Goal: Task Accomplishment & Management: Manage account settings

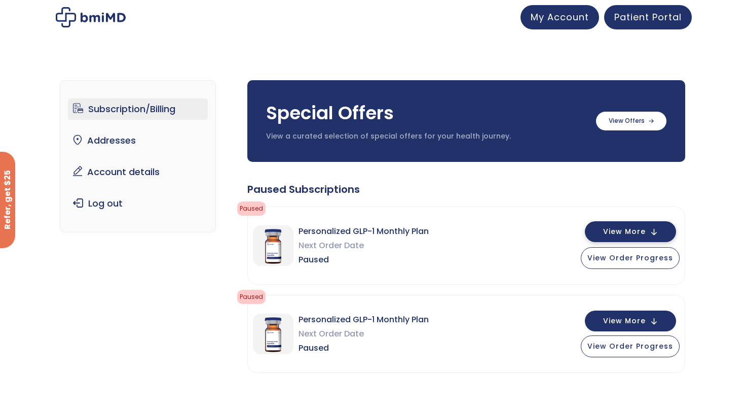
click at [612, 230] on span "View More" at bounding box center [624, 231] width 43 height 7
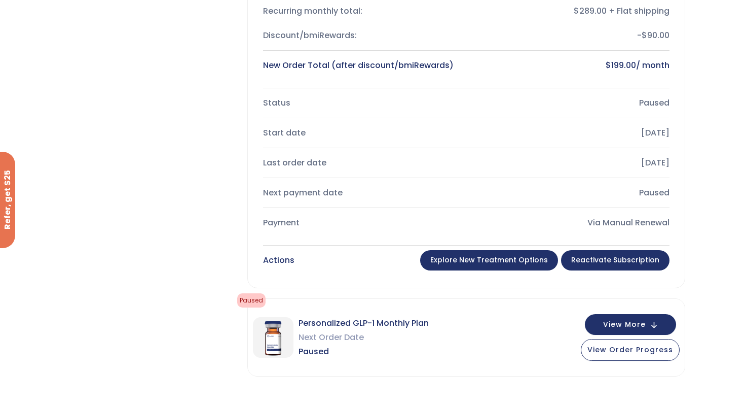
scroll to position [334, 0]
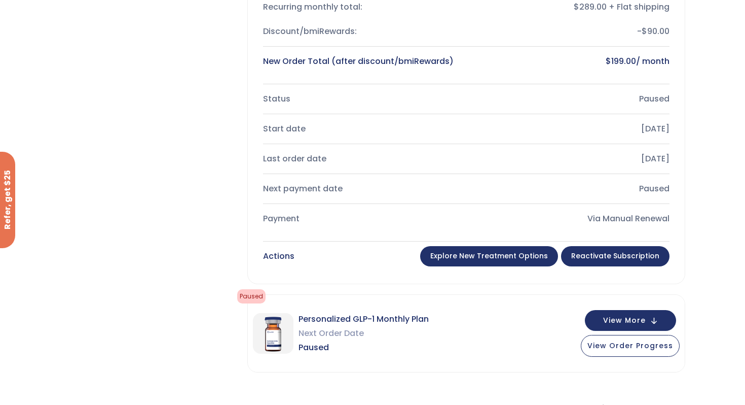
click at [619, 255] on link "Reactivate Subscription" at bounding box center [615, 256] width 108 height 20
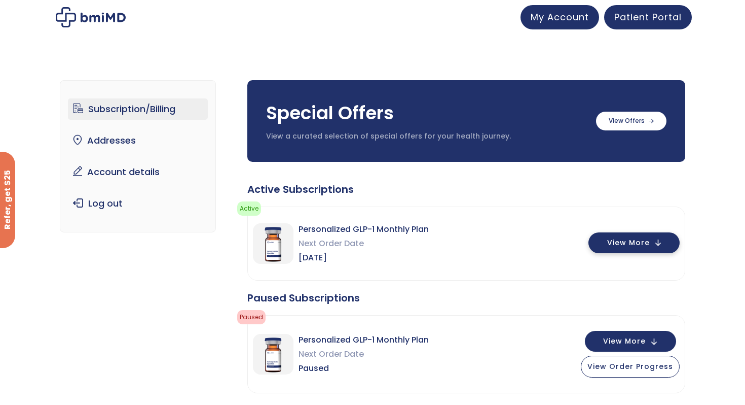
click at [627, 253] on div "View More" at bounding box center [634, 243] width 91 height 21
click at [630, 246] on span "View More" at bounding box center [628, 242] width 43 height 7
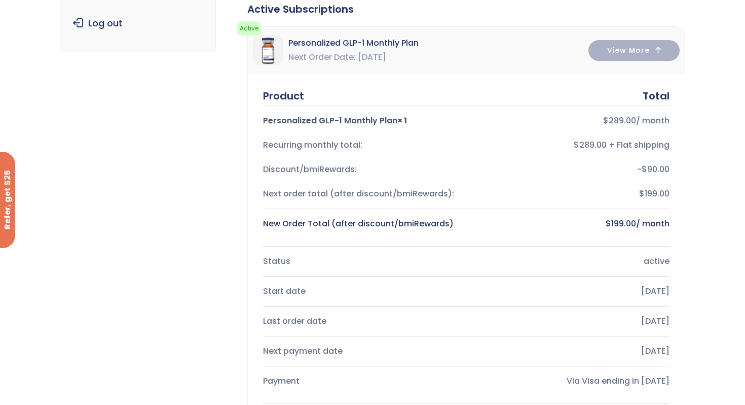
scroll to position [178, 0]
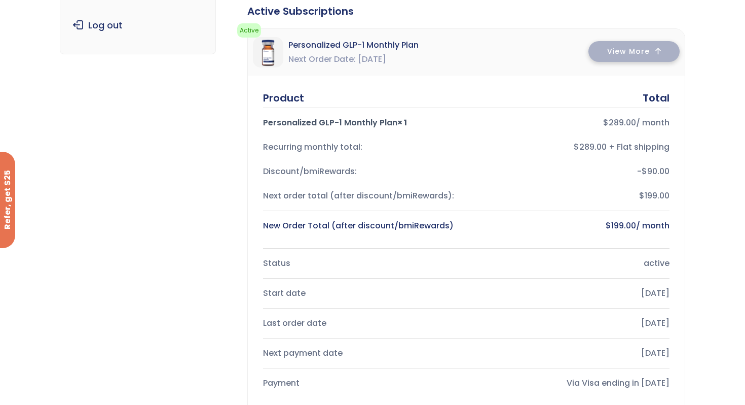
click at [662, 53] on button "View More" at bounding box center [634, 51] width 91 height 21
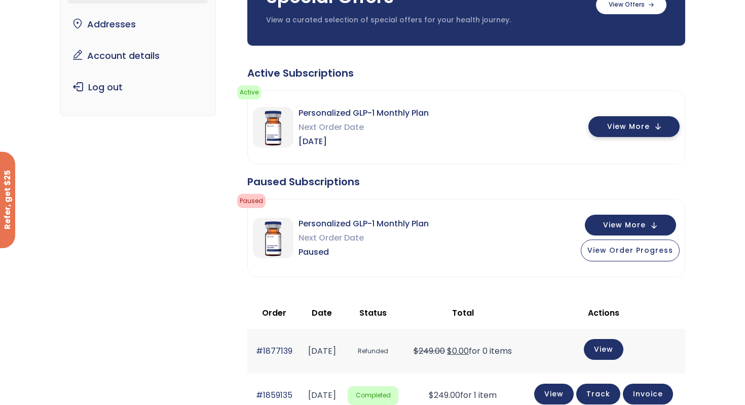
scroll to position [117, 0]
